Goal: Find specific page/section: Find specific page/section

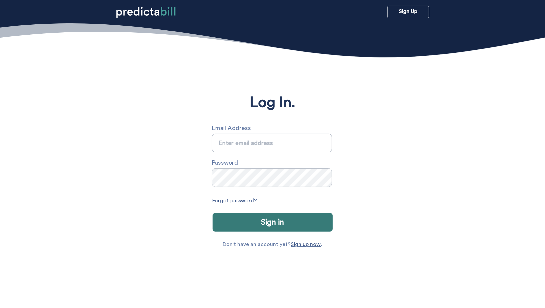
type input "[PERSON_NAME][EMAIL_ADDRESS][PERSON_NAME][DOMAIN_NAME]"
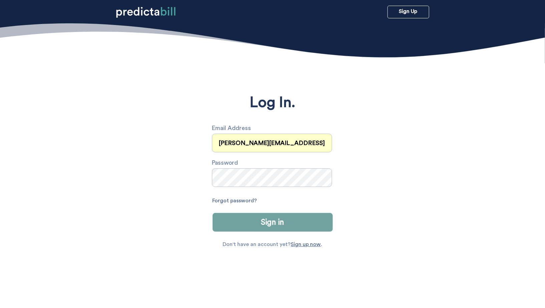
click at [290, 222] on button "Sign in" at bounding box center [272, 222] width 120 height 19
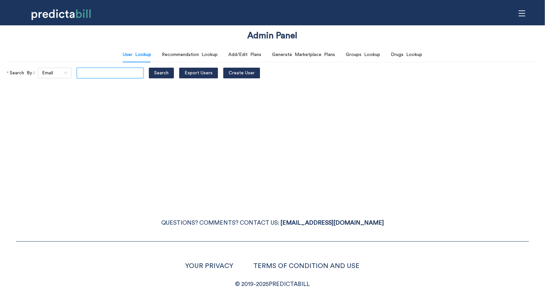
click at [96, 71] on input "text" at bounding box center [110, 73] width 67 height 11
paste input "[EMAIL_ADDRESS][DOMAIN_NAME]"
type input "[EMAIL_ADDRESS][DOMAIN_NAME]"
click at [149, 68] on button "Search" at bounding box center [161, 73] width 25 height 11
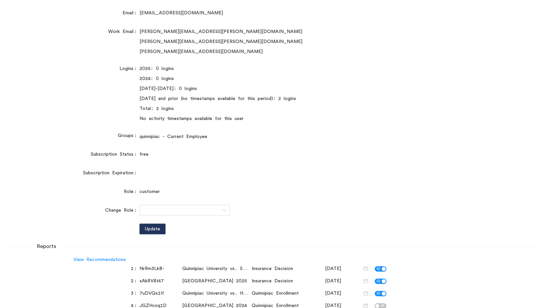
scroll to position [110, 0]
